Goal: Browse casually: Explore the website without a specific task or goal

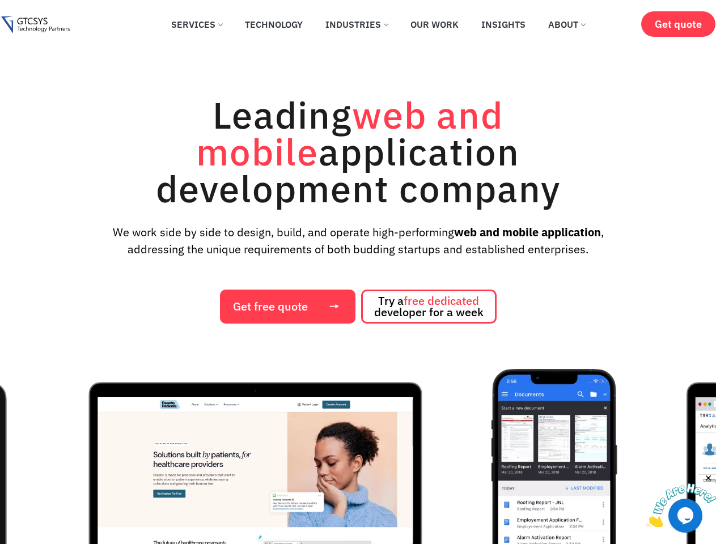
click at [358, 272] on div "Leading web and mobile application development company We work side by side to …" at bounding box center [357, 209] width 693 height 227
click at [358, 456] on img "1 / 12" at bounding box center [255, 496] width 426 height 255
click at [681, 500] on img at bounding box center [680, 505] width 70 height 45
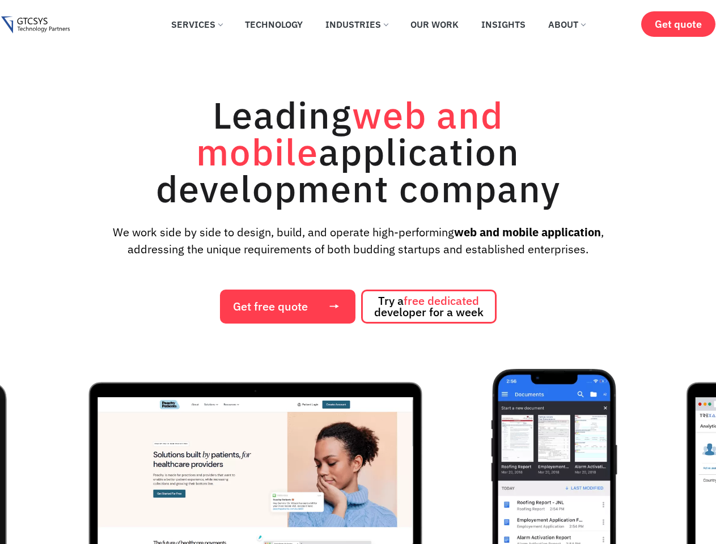
click at [358, 272] on div "Leading web and mobile application development company We work side by side to …" at bounding box center [357, 209] width 693 height 227
click at [358, 456] on img "1 / 12" at bounding box center [255, 496] width 426 height 255
